Goal: Task Accomplishment & Management: Use online tool/utility

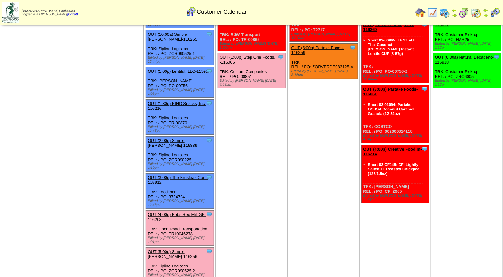
scroll to position [101, 0]
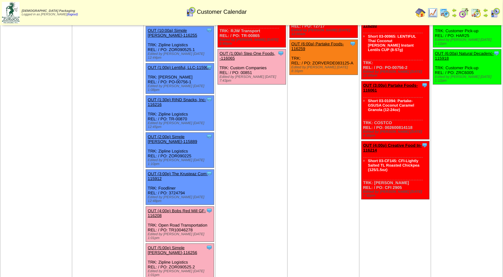
click at [169, 208] on link "OUT (4:00p) Bobs Red Mill GF-116208" at bounding box center [176, 213] width 58 height 10
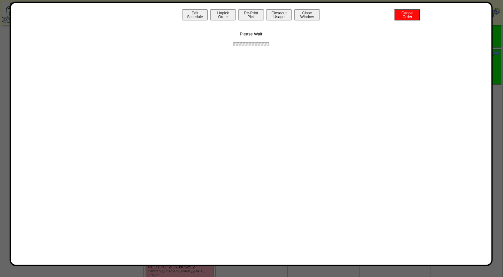
click at [280, 13] on button "Closeout Usage" at bounding box center [279, 14] width 26 height 11
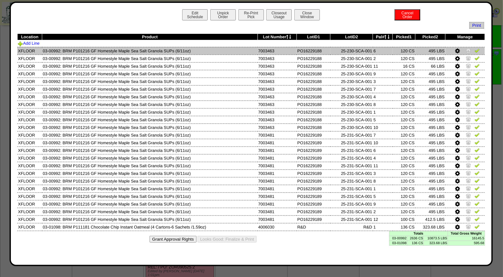
click at [477, 51] on img at bounding box center [476, 50] width 5 height 5
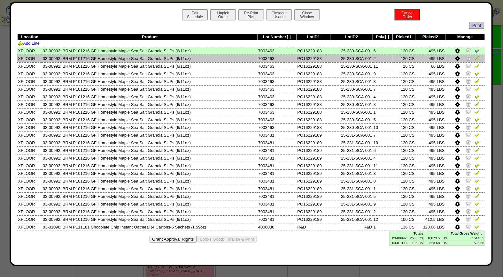
click at [477, 58] on img at bounding box center [476, 58] width 5 height 5
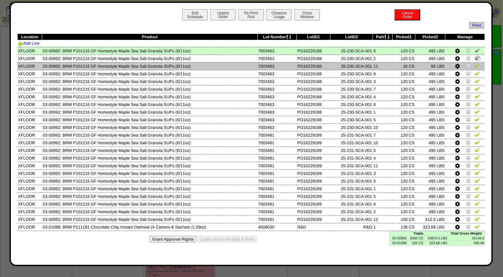
click at [477, 65] on img at bounding box center [476, 65] width 5 height 5
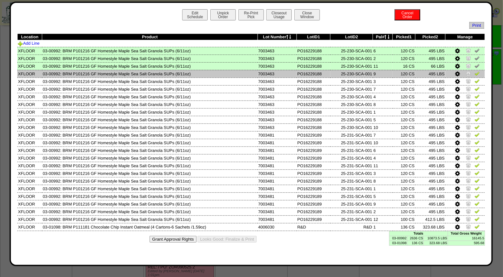
click at [477, 72] on img at bounding box center [476, 73] width 5 height 5
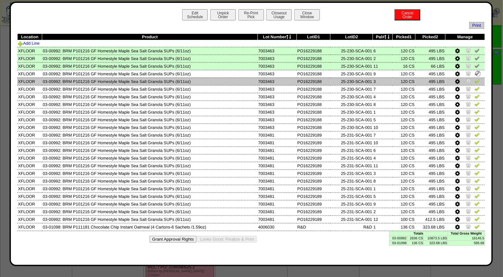
click at [477, 80] on img at bounding box center [476, 81] width 5 height 5
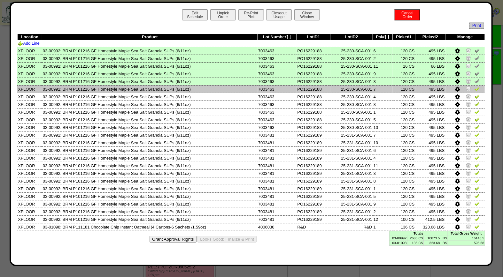
click at [478, 89] on img at bounding box center [476, 88] width 5 height 5
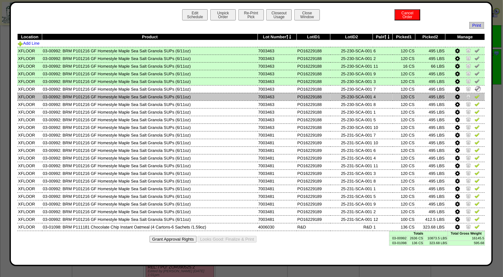
click at [478, 95] on img at bounding box center [476, 96] width 5 height 5
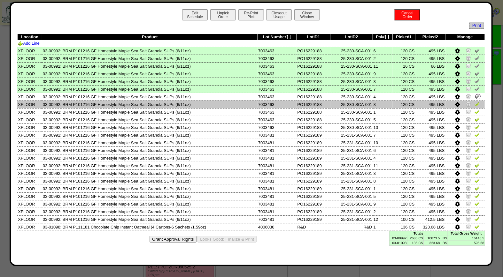
click at [478, 102] on img at bounding box center [476, 104] width 5 height 5
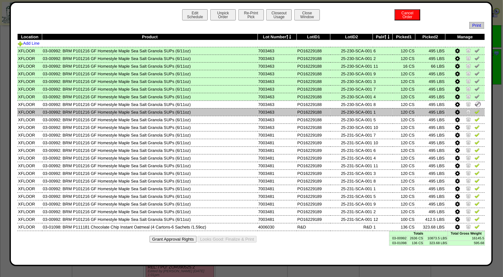
click at [477, 110] on img at bounding box center [476, 111] width 5 height 5
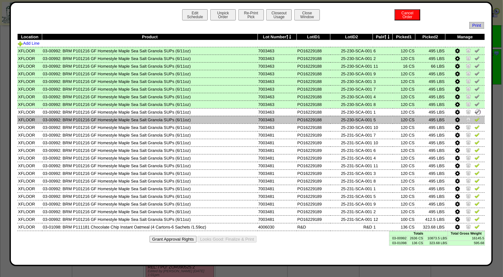
click at [476, 117] on img at bounding box center [476, 119] width 5 height 5
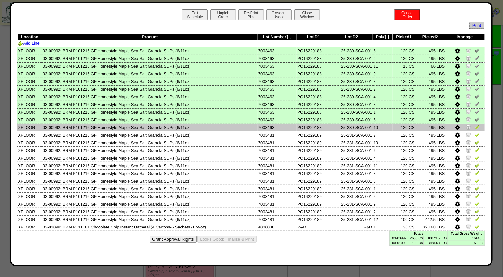
click at [477, 125] on img at bounding box center [476, 127] width 5 height 5
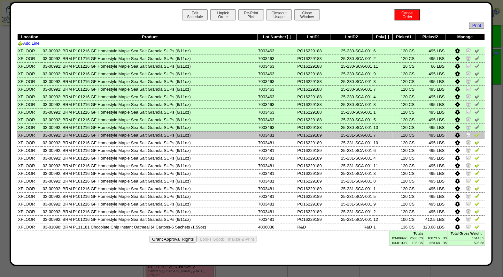
click at [478, 132] on img at bounding box center [476, 134] width 5 height 5
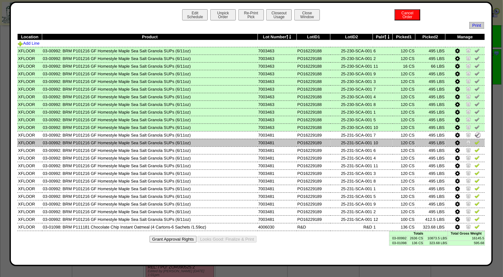
click at [478, 142] on img at bounding box center [476, 142] width 5 height 5
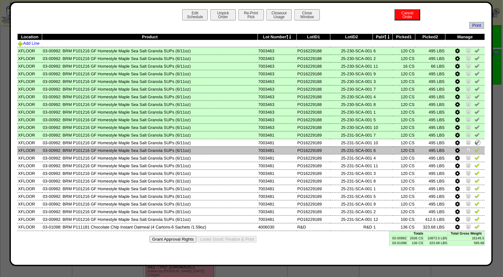
click at [477, 148] on img at bounding box center [476, 149] width 5 height 5
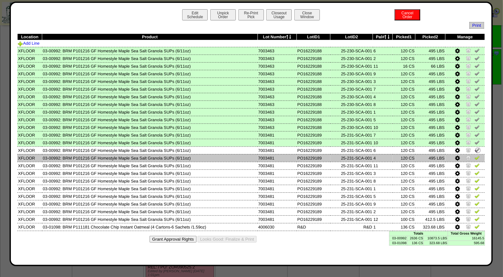
click at [477, 157] on img at bounding box center [476, 157] width 5 height 5
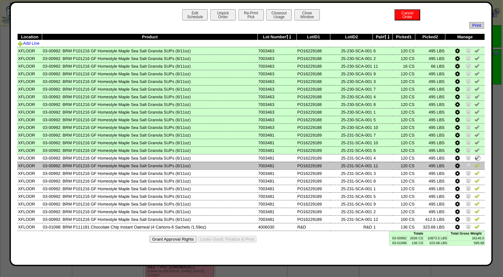
click at [477, 163] on img at bounding box center [476, 165] width 5 height 5
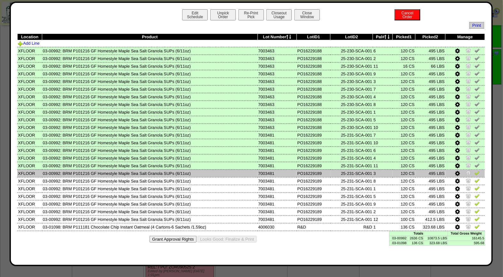
click at [478, 171] on img at bounding box center [476, 172] width 5 height 5
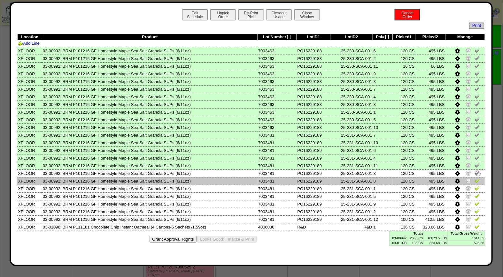
click at [476, 178] on img at bounding box center [476, 180] width 5 height 5
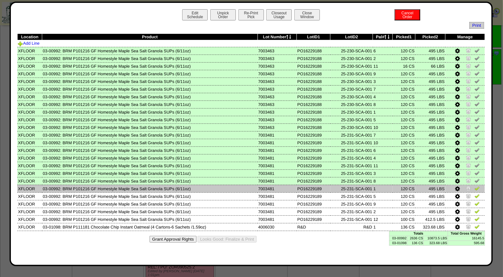
click at [477, 186] on img at bounding box center [476, 188] width 5 height 5
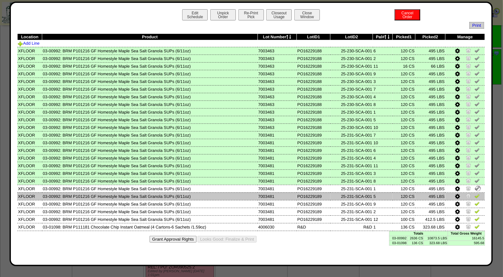
click at [478, 193] on img at bounding box center [476, 195] width 5 height 5
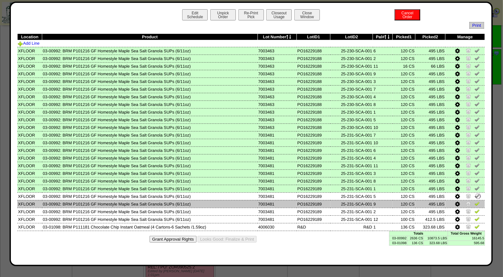
click at [478, 201] on img at bounding box center [476, 203] width 5 height 5
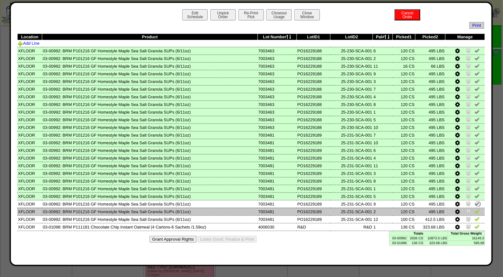
click at [476, 209] on img at bounding box center [476, 211] width 5 height 5
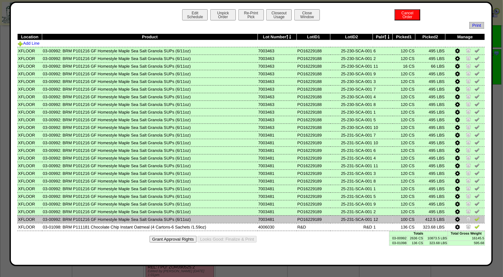
click at [477, 216] on img at bounding box center [476, 218] width 5 height 5
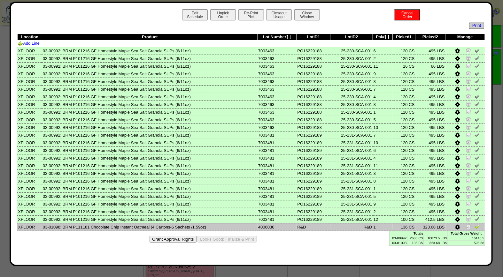
click at [476, 224] on img at bounding box center [476, 226] width 5 height 5
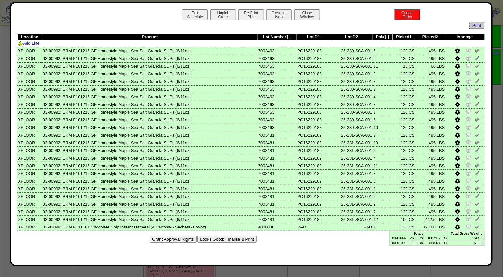
click at [246, 236] on button "Looks Good: Finalize & Print" at bounding box center [226, 239] width 59 height 7
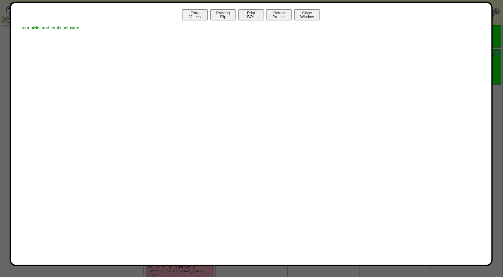
click at [259, 15] on button "Print BOL" at bounding box center [251, 14] width 26 height 11
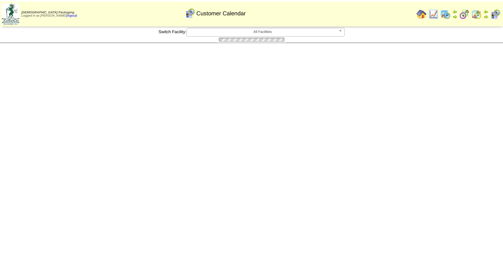
scroll to position [101, 0]
